Goal: Task Accomplishment & Management: Use online tool/utility

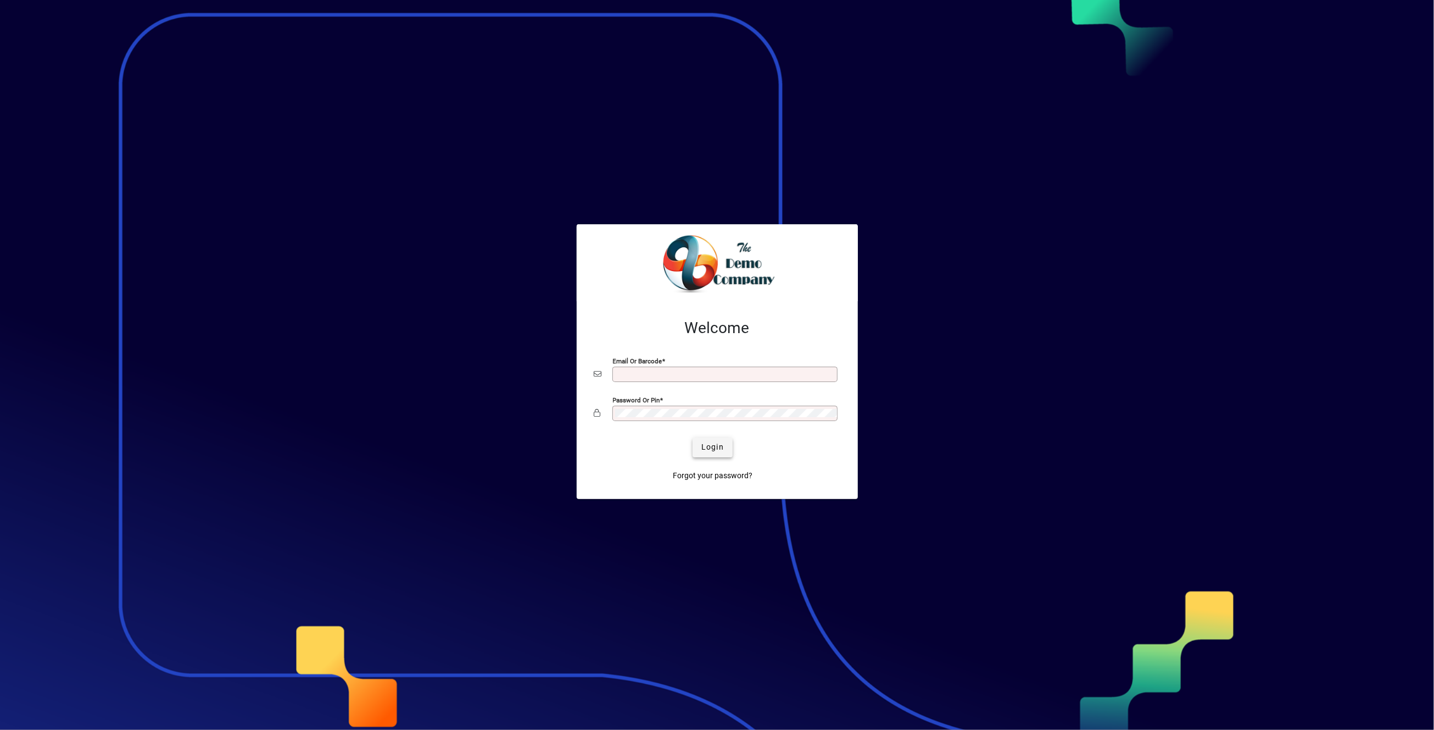
type input "**********"
click at [719, 450] on span "Login" at bounding box center [713, 447] width 23 height 12
